Goal: Check status: Check status

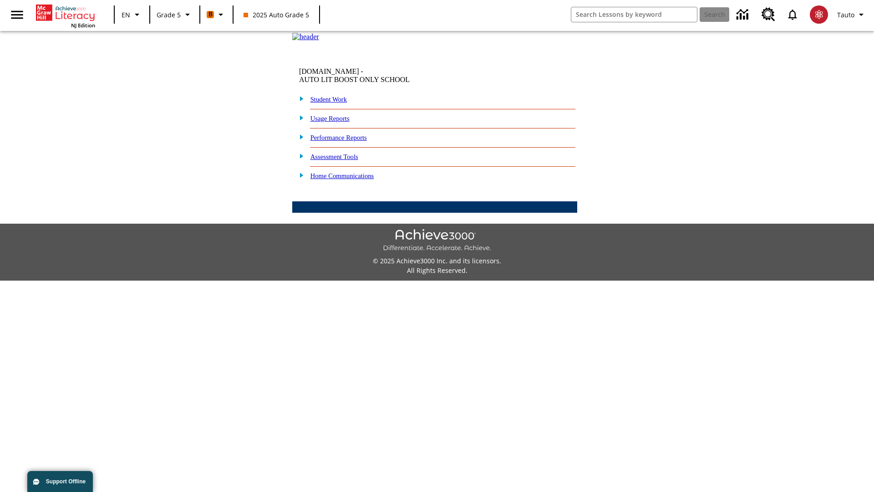
click at [335, 103] on link "Student Work" at bounding box center [328, 99] width 36 height 7
select select "/options/reports/?report_id=12&atype=4&section=2"
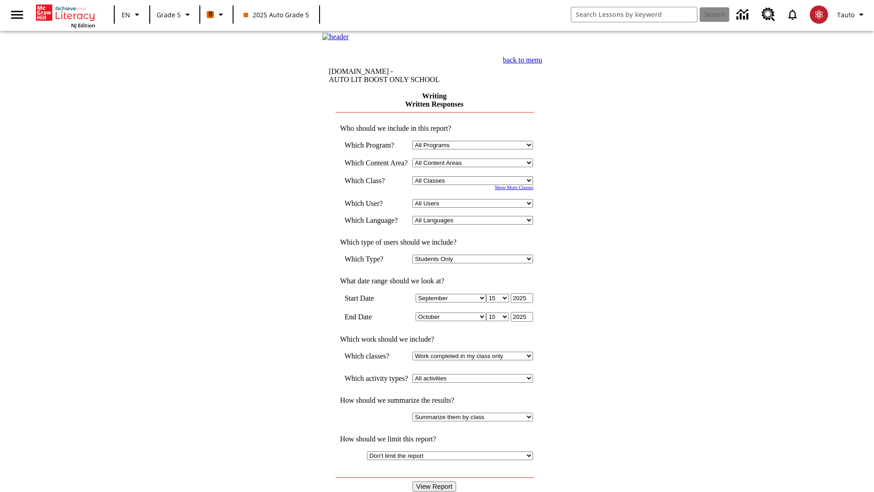
click at [476, 185] on select "Select a Class: All Classes 2025 Auto Grade 5 OL 2025 Auto Grade 6" at bounding box center [472, 180] width 121 height 9
select select "11133131"
